Goal: Task Accomplishment & Management: Use online tool/utility

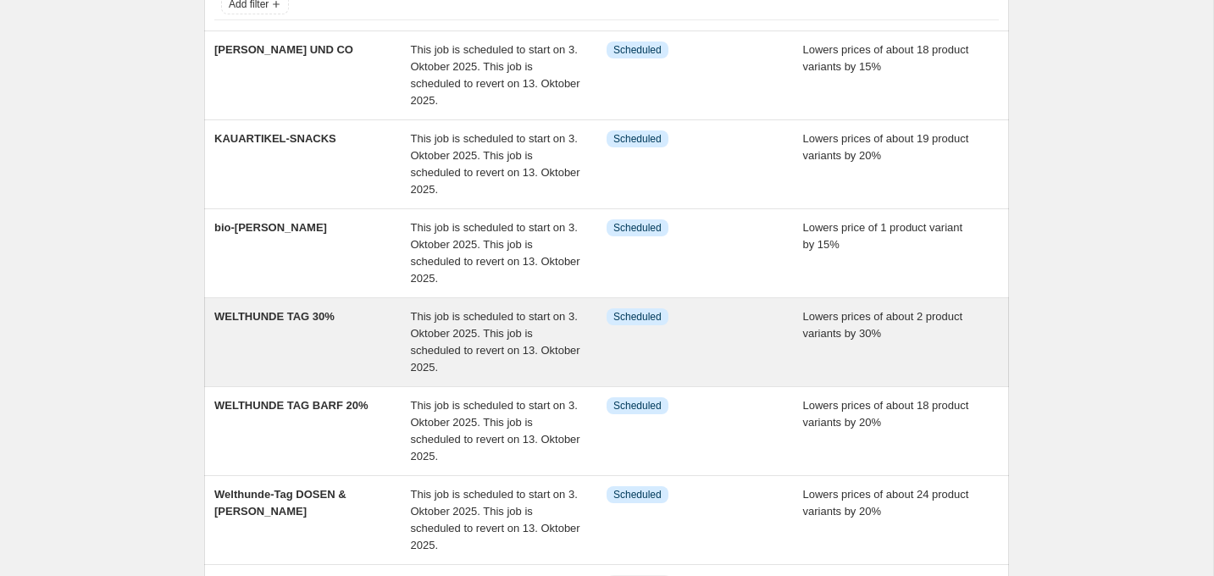
scroll to position [129, 0]
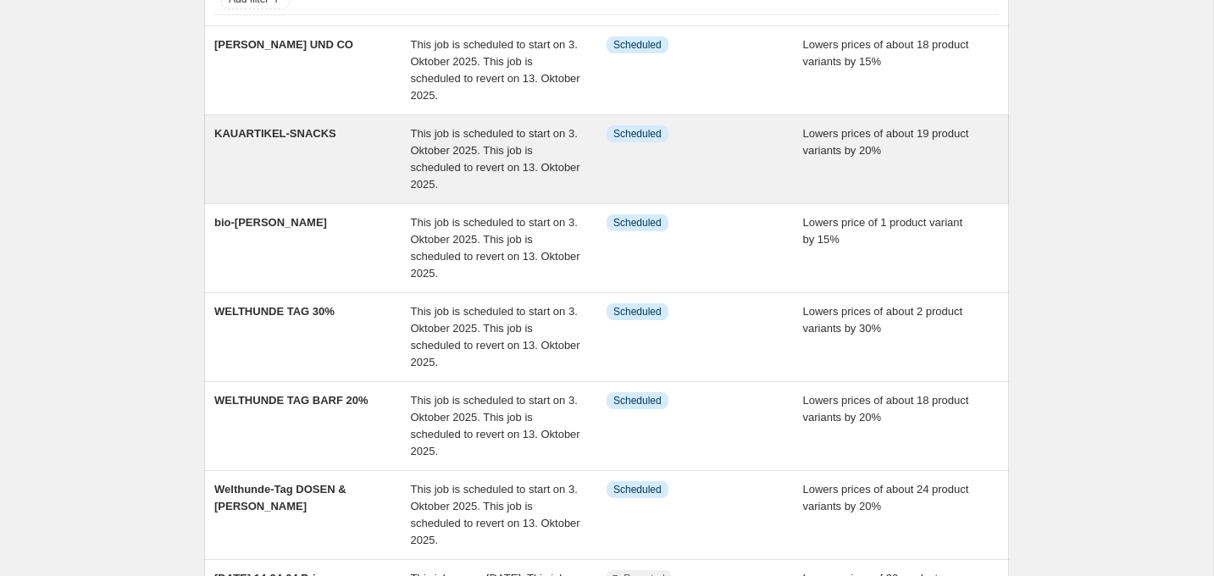
click at [330, 134] on span "KAUARTIKEL-SNACKS" at bounding box center [275, 133] width 122 height 13
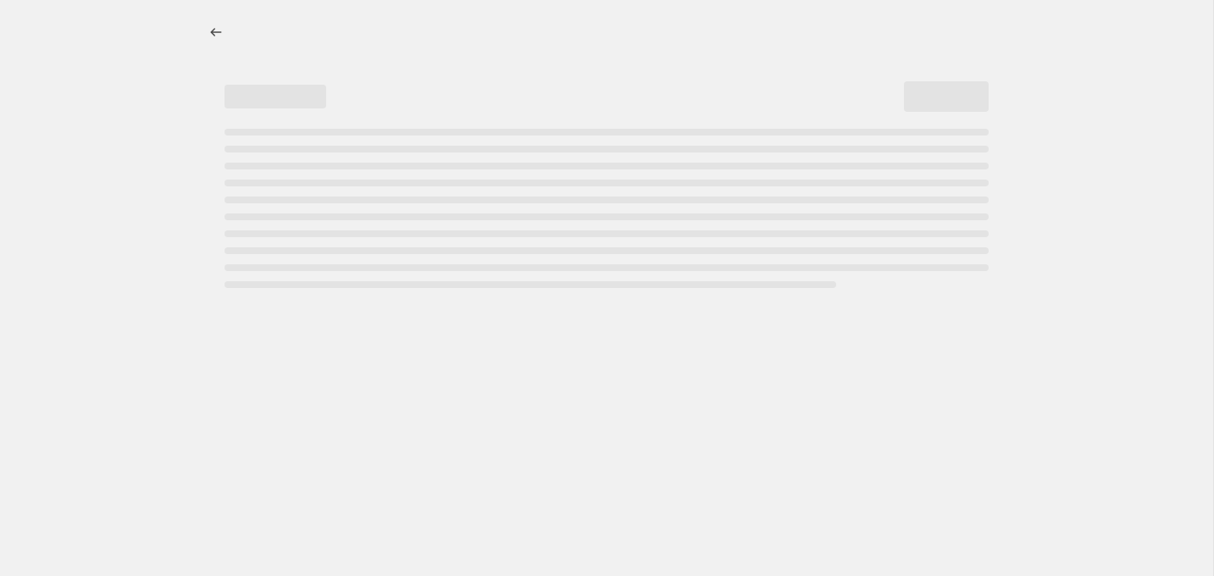
select select "percentage"
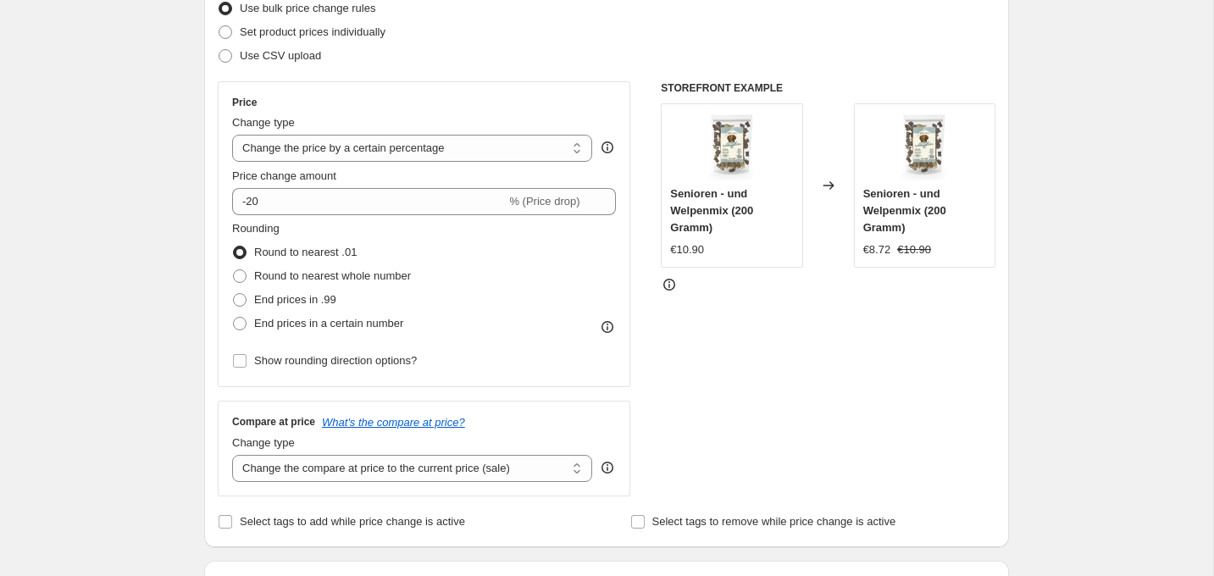
scroll to position [314, 0]
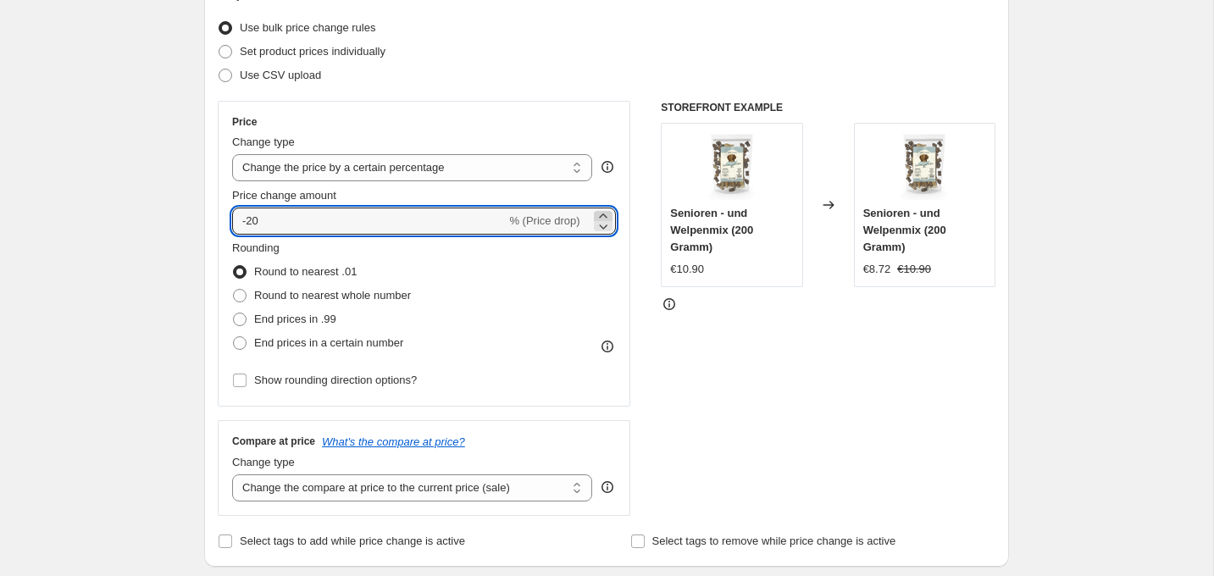
click at [603, 214] on icon at bounding box center [603, 216] width 8 height 4
click at [604, 214] on icon at bounding box center [603, 216] width 8 height 4
click at [607, 225] on icon at bounding box center [603, 226] width 17 height 17
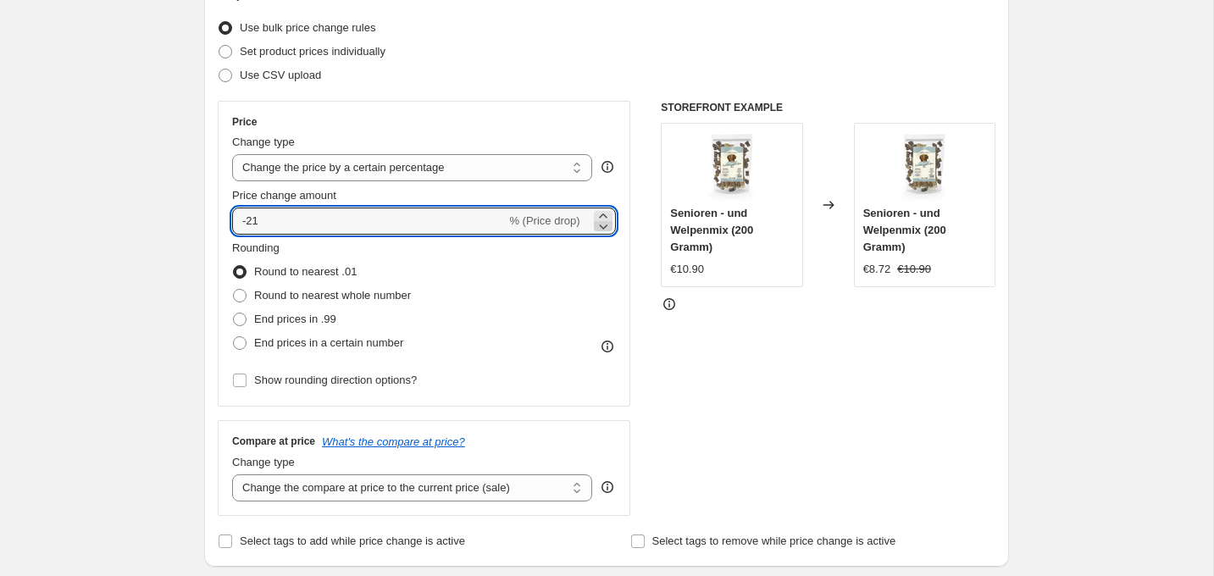
click at [607, 225] on icon at bounding box center [603, 226] width 17 height 17
type input "-25"
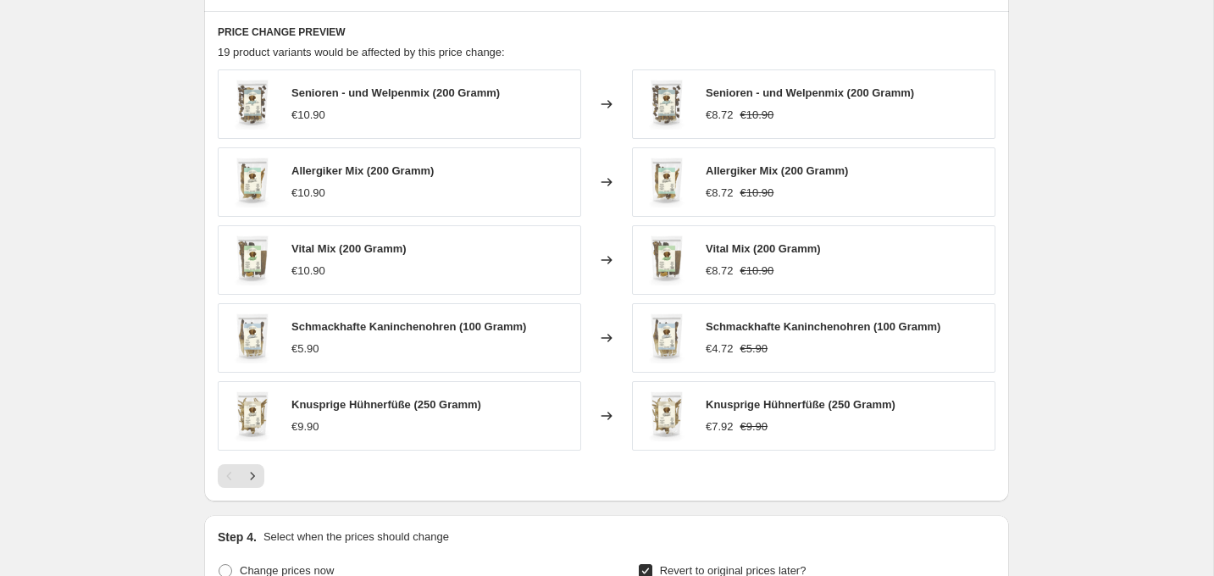
scroll to position [1105, 0]
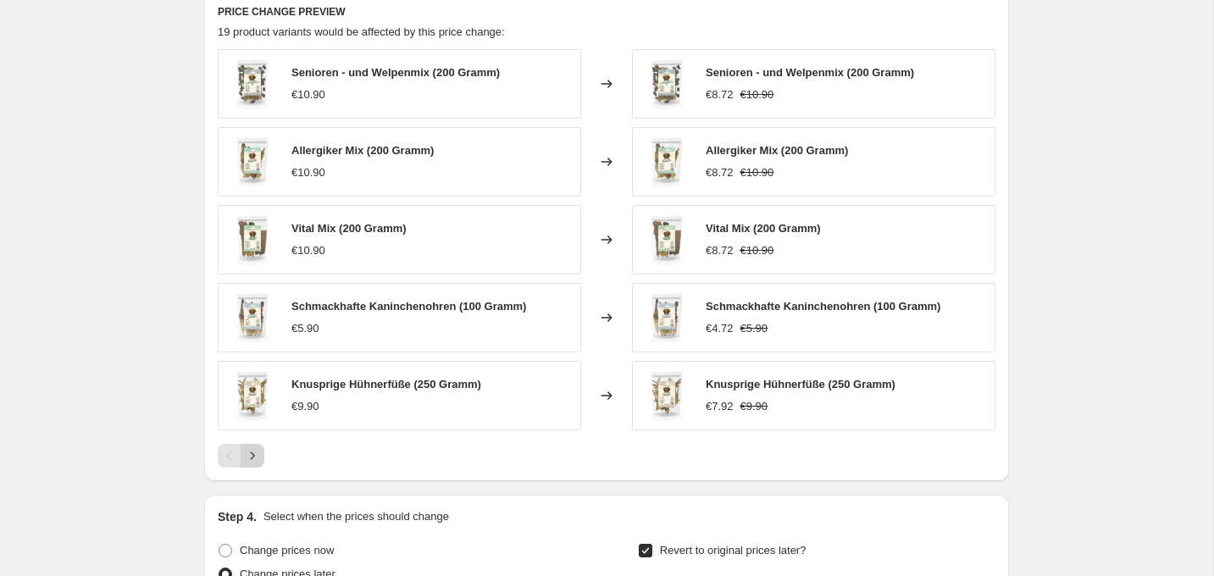
click at [263, 458] on button "Next" at bounding box center [253, 456] width 24 height 24
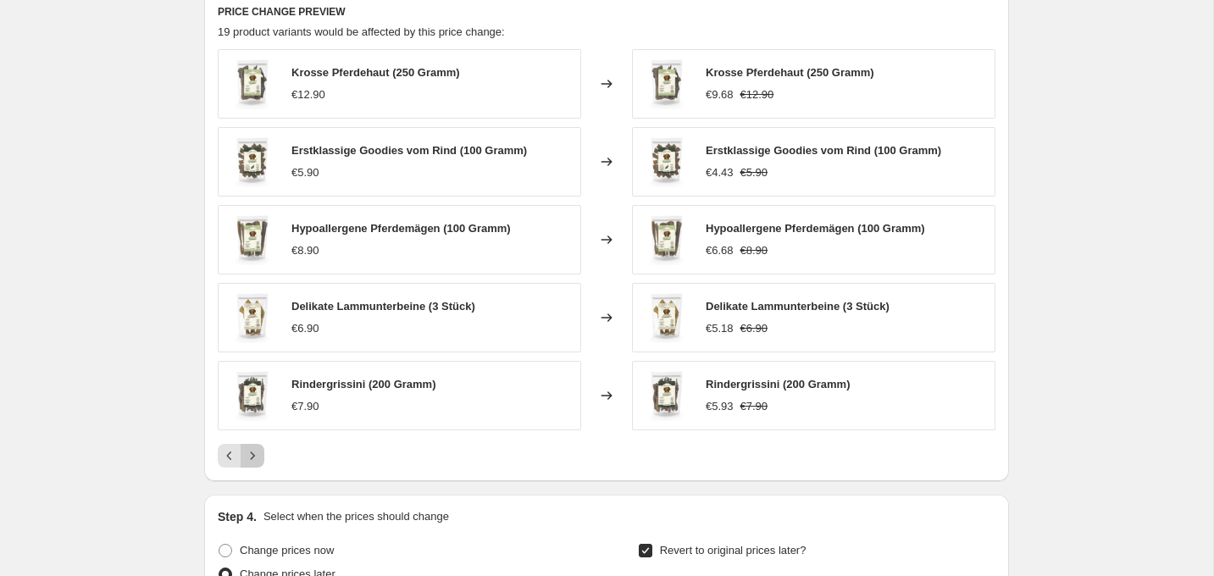
click at [257, 454] on icon "Next" at bounding box center [252, 455] width 17 height 17
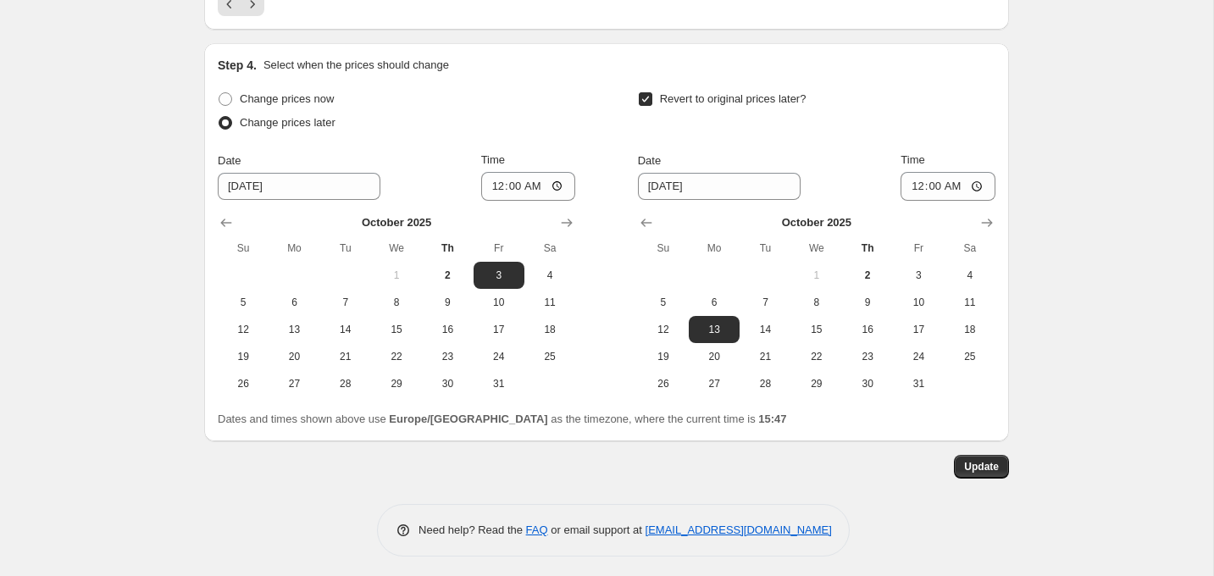
scroll to position [1562, 0]
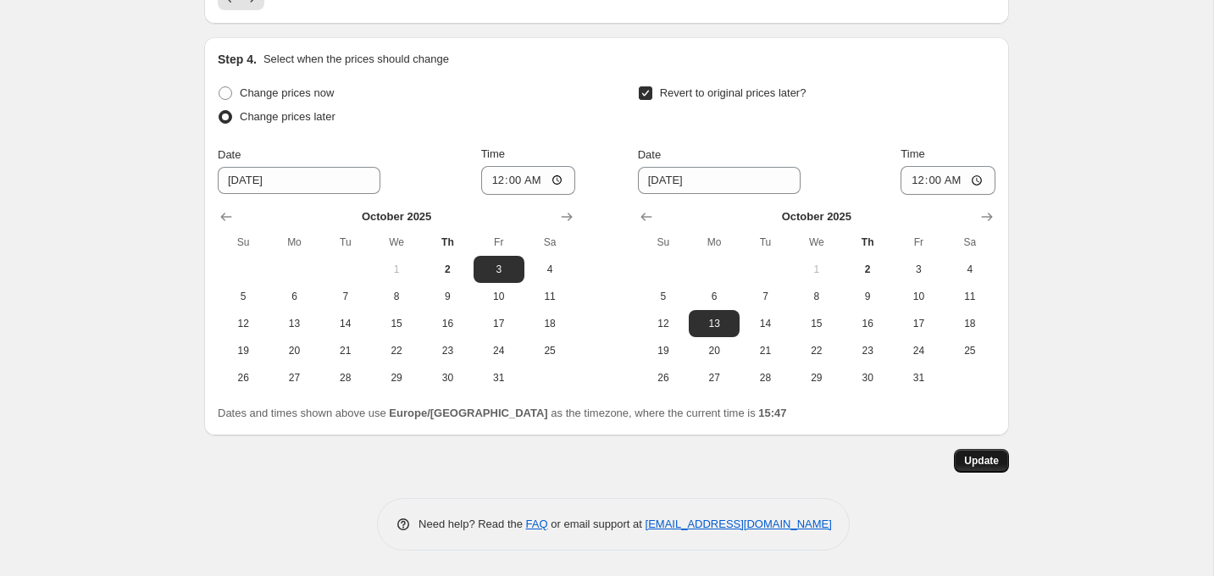
click at [968, 455] on span "Update" at bounding box center [981, 461] width 35 height 14
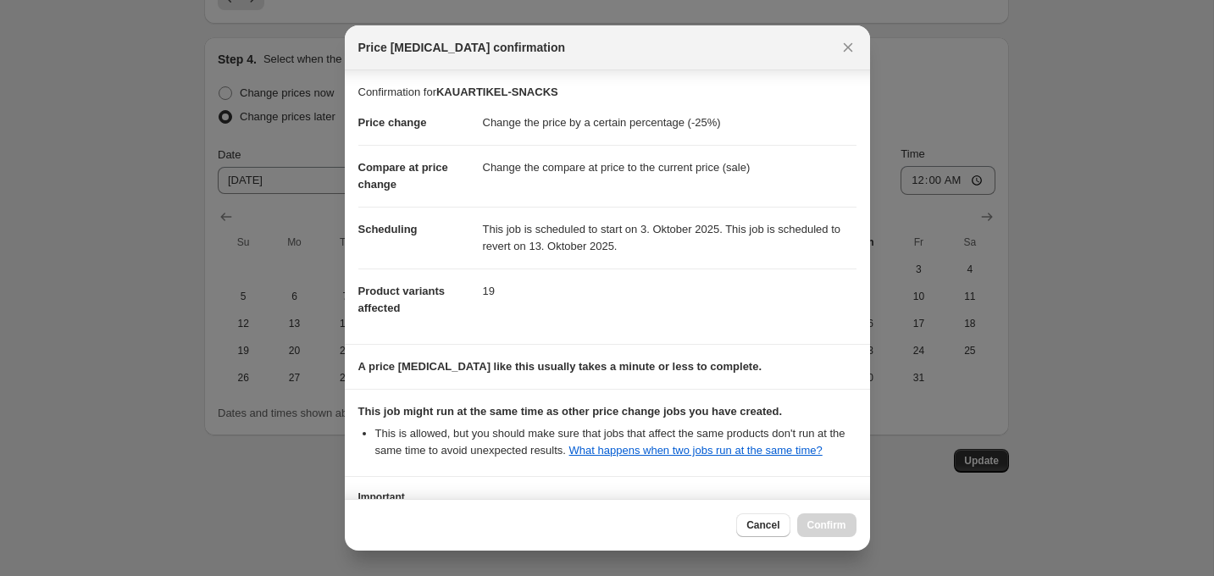
scroll to position [151, 0]
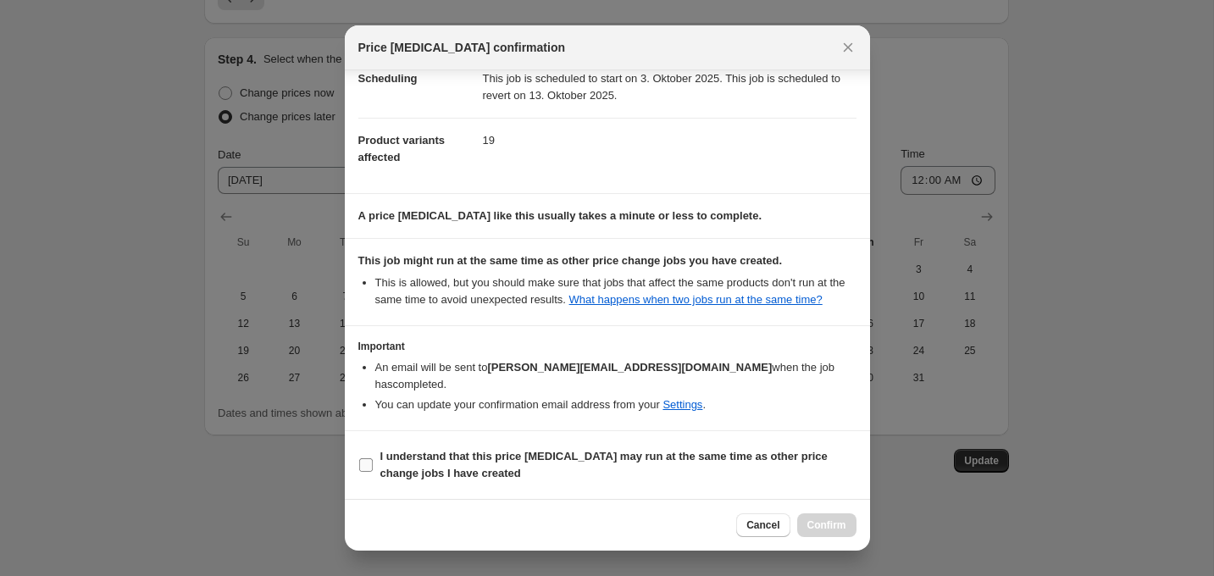
click at [496, 452] on b "I understand that this price change job may run at the same time as other price…" at bounding box center [603, 465] width 447 height 30
click at [373, 458] on input "I understand that this price change job may run at the same time as other price…" at bounding box center [366, 465] width 14 height 14
checkbox input "true"
click at [829, 537] on div "Cancel Confirm" at bounding box center [607, 525] width 525 height 52
click at [829, 524] on span "Confirm" at bounding box center [826, 526] width 39 height 14
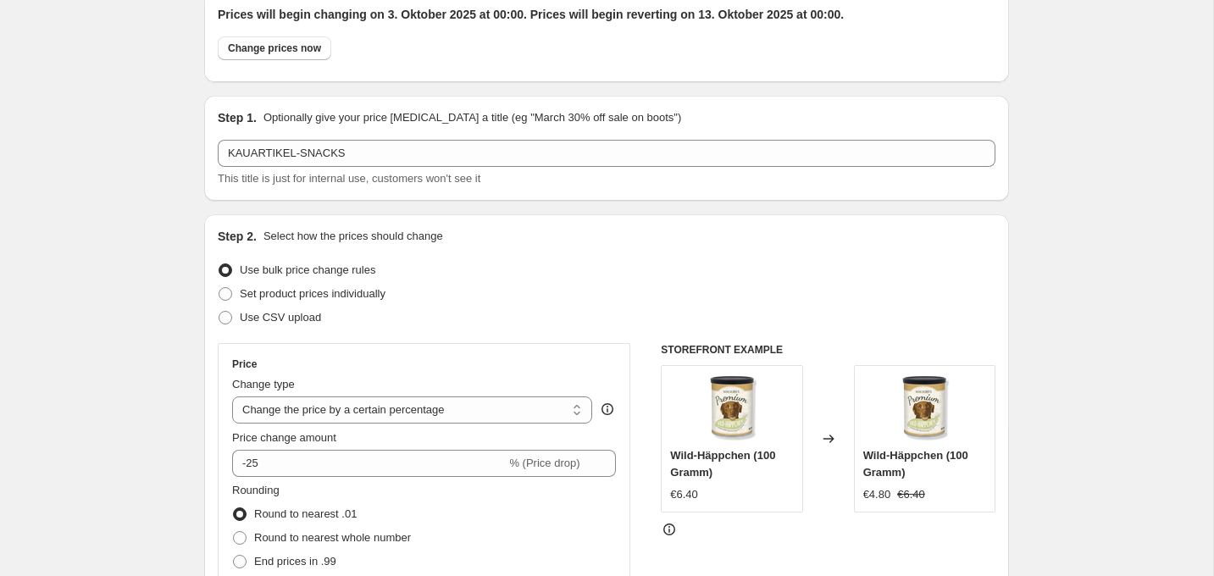
scroll to position [0, 0]
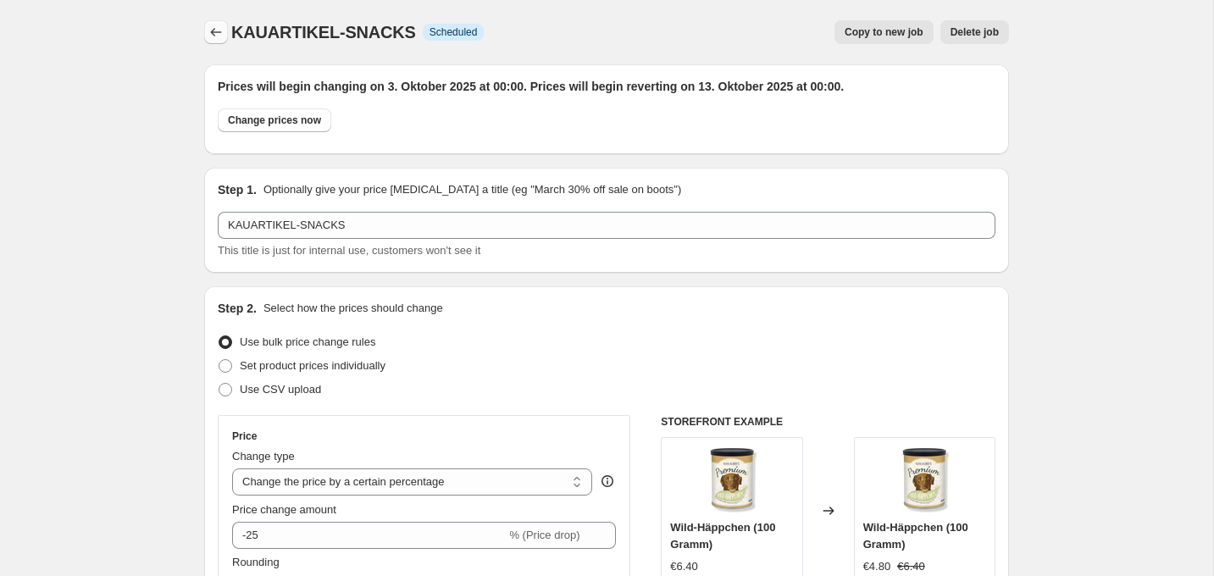
click at [213, 40] on icon "Price change jobs" at bounding box center [216, 32] width 17 height 17
